Goal: Check status: Check status

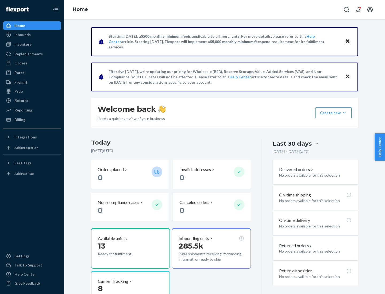
click at [345, 113] on button "Create new Create new inbound Create new order Create new product" at bounding box center [334, 113] width 36 height 11
click at [18, 92] on div "Prep" at bounding box center [18, 91] width 8 height 5
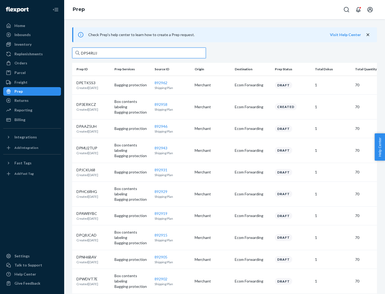
type input "DP54RUJL"
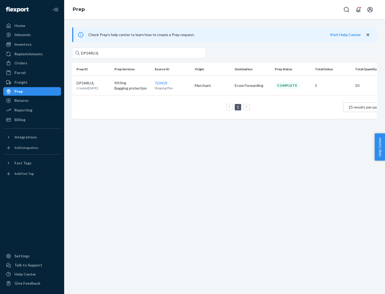
click at [93, 83] on p "DP54RUJL" at bounding box center [88, 83] width 22 height 5
